Goal: Browse casually

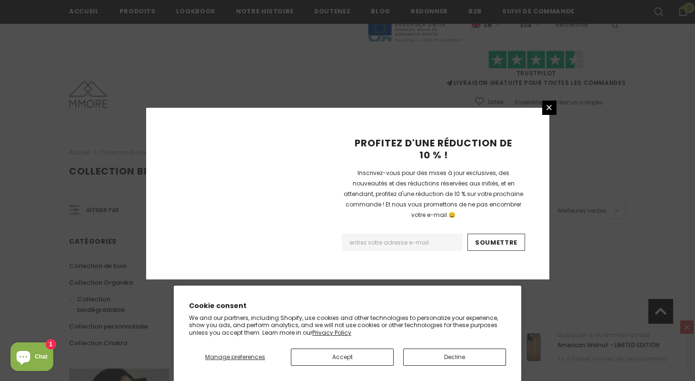
scroll to position [619, 0]
